Goal: Browse casually: Explore the website without a specific task or goal

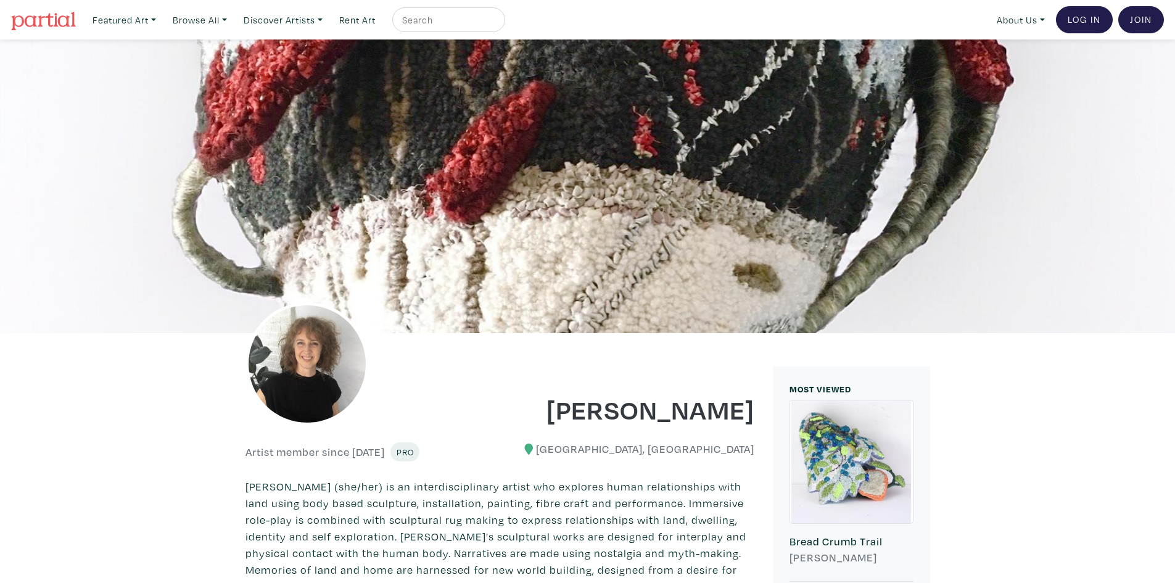
click at [41, 19] on img at bounding box center [43, 21] width 65 height 19
